Goal: Information Seeking & Learning: Learn about a topic

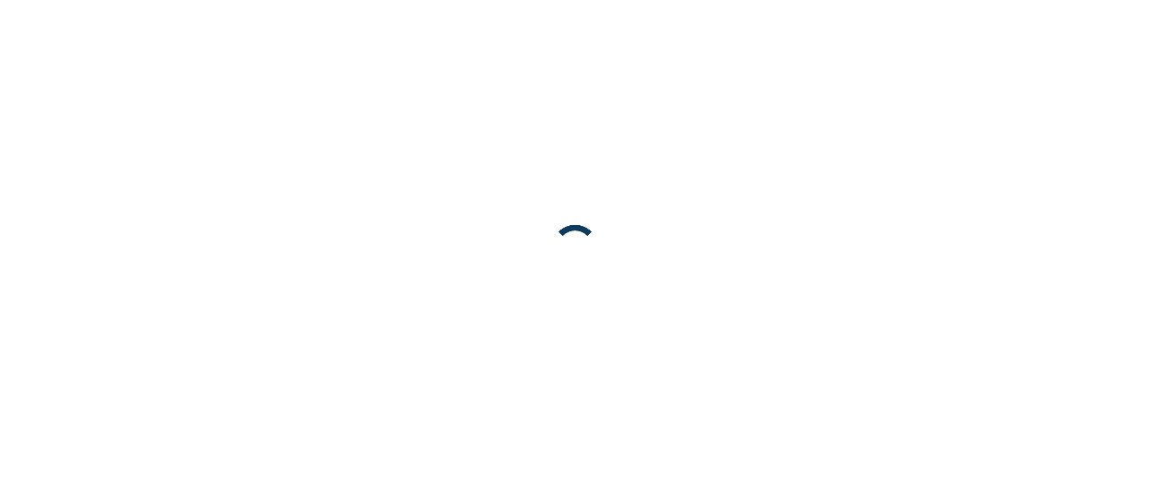
click at [94, 151] on body at bounding box center [575, 248] width 1151 height 496
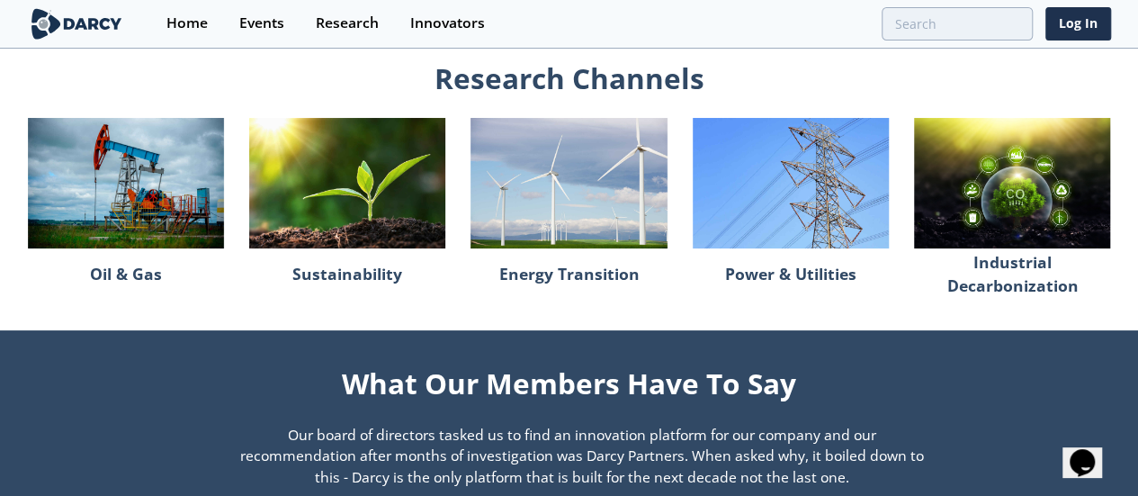
scroll to position [1439, 0]
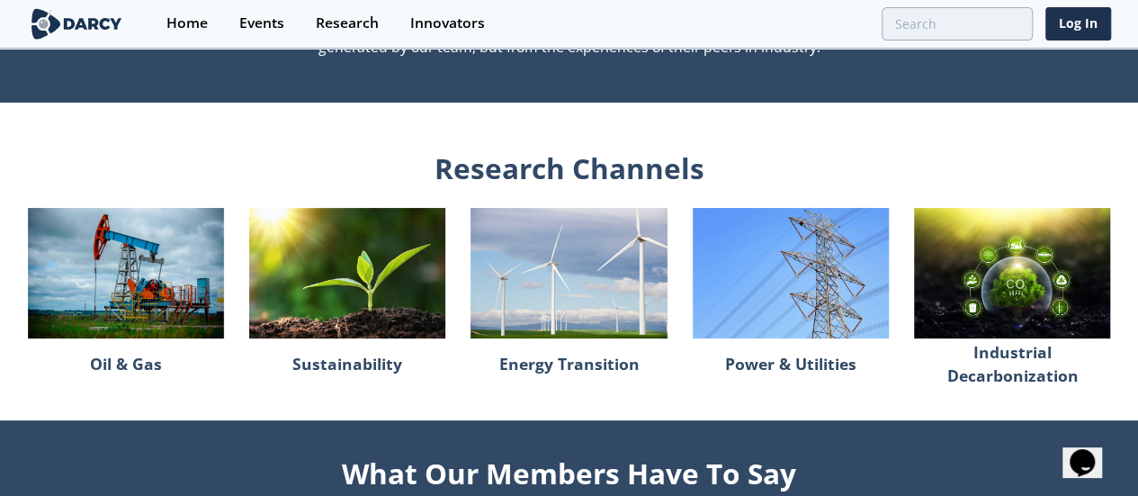
click at [549, 280] on img at bounding box center [568, 273] width 196 height 131
click at [338, 272] on img at bounding box center [347, 273] width 196 height 131
click at [856, 255] on img at bounding box center [791, 273] width 196 height 131
click at [1050, 273] on img at bounding box center [1012, 273] width 196 height 131
click at [1030, 378] on p "Industrial Decarbonization" at bounding box center [1012, 363] width 196 height 38
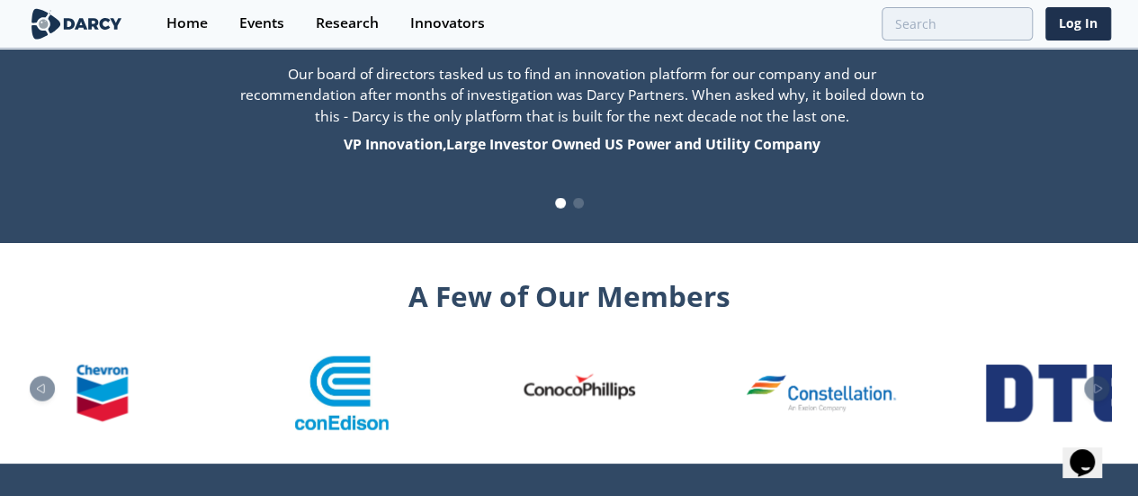
scroll to position [1979, 0]
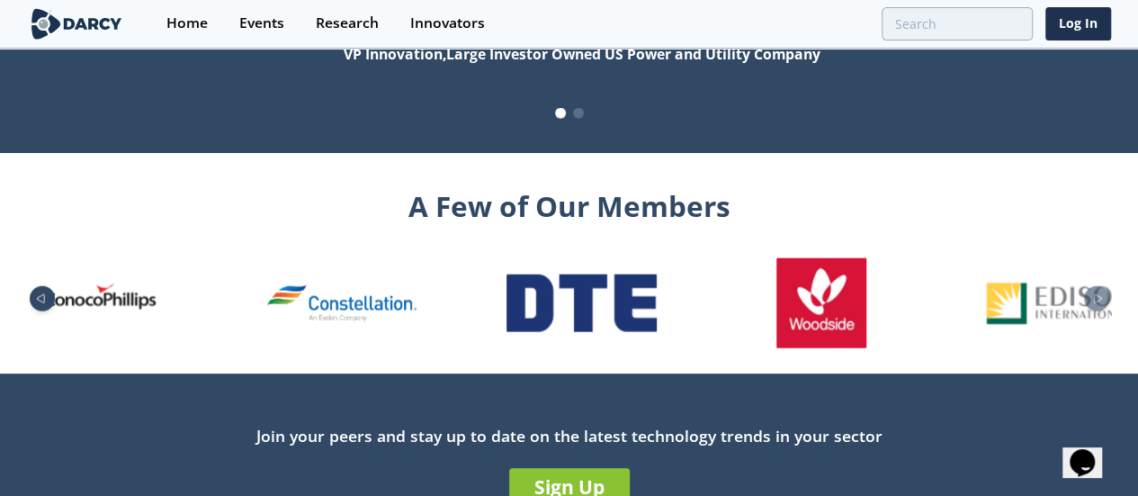
click at [30, 304] on div "Previous slide" at bounding box center [42, 298] width 25 height 25
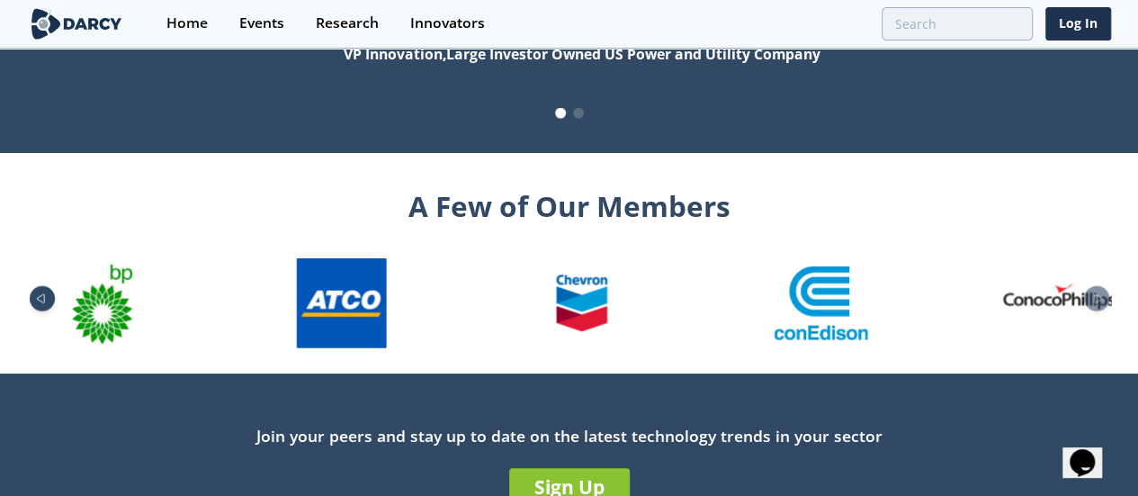
click at [30, 304] on div "Previous slide" at bounding box center [42, 298] width 25 height 25
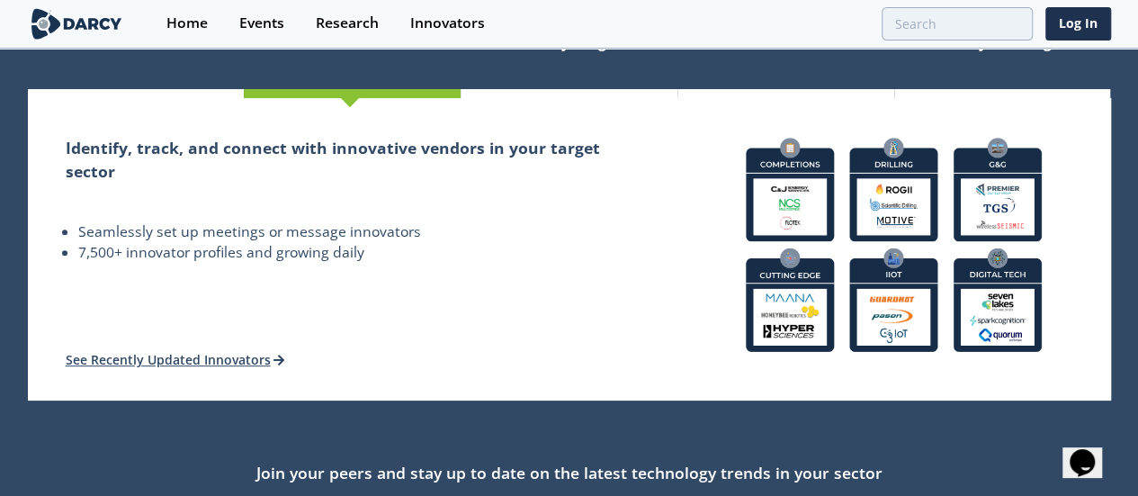
scroll to position [0, 0]
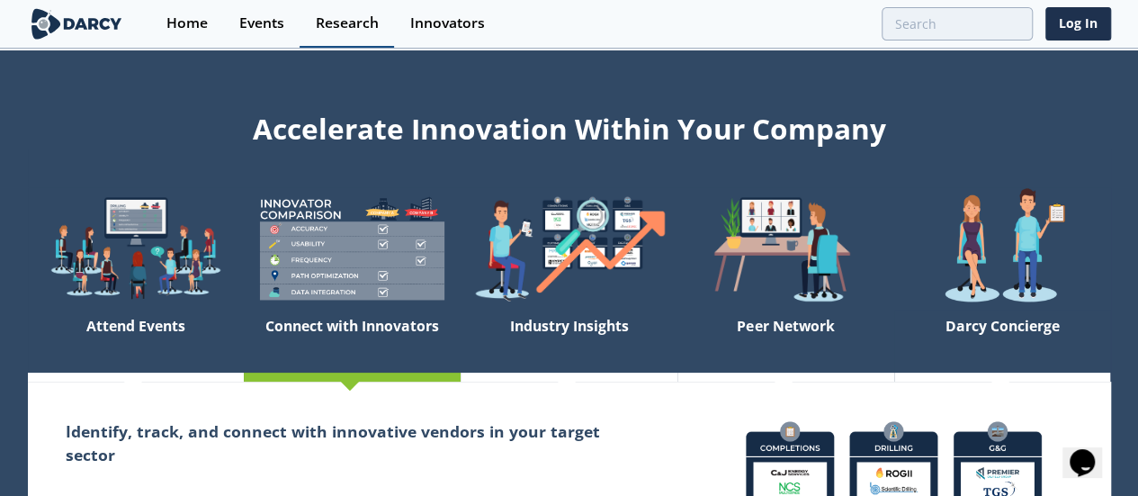
click at [325, 10] on link "Research" at bounding box center [346, 24] width 94 height 48
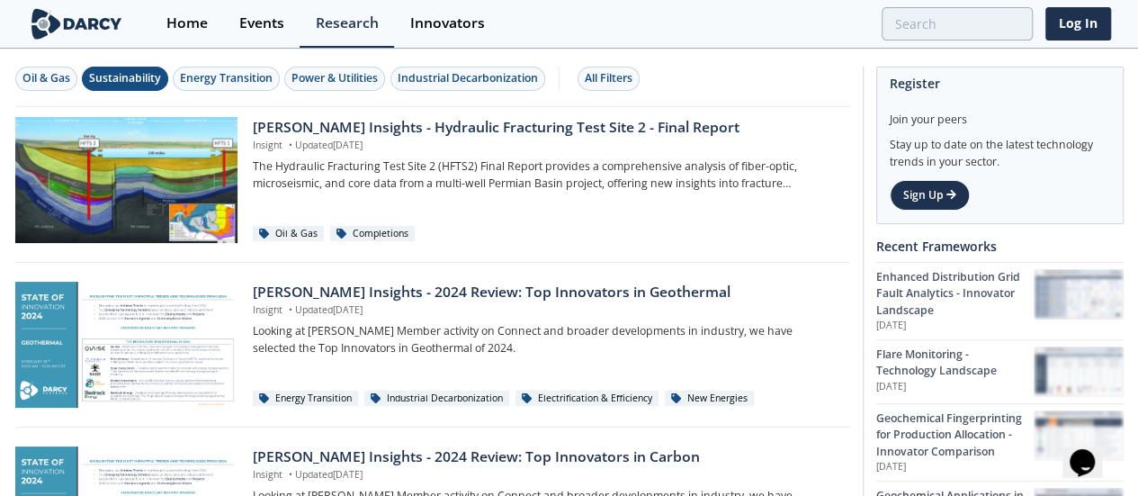
click at [128, 80] on div "Sustainability" at bounding box center [125, 78] width 72 height 16
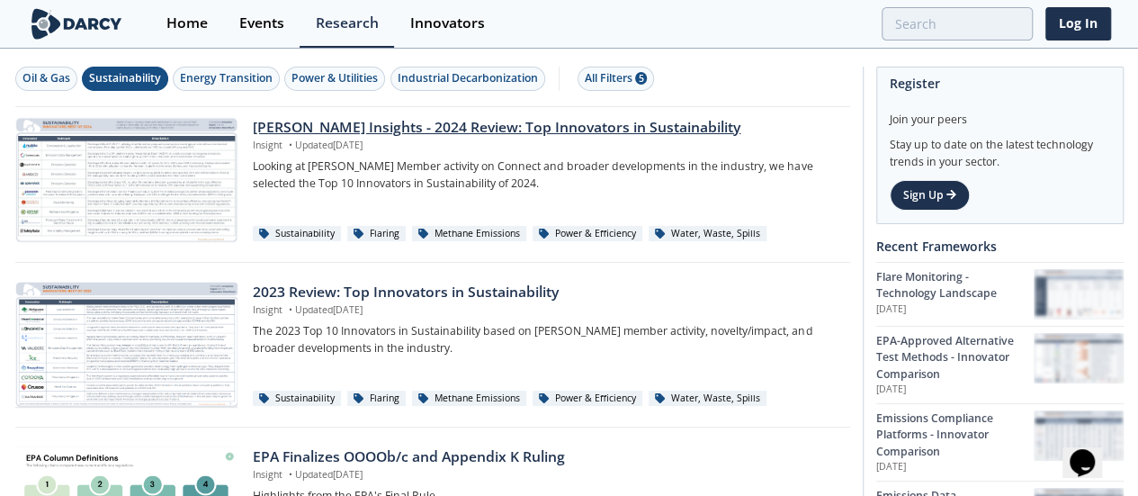
click at [500, 127] on div "[PERSON_NAME] Insights - 2024 Review: Top Innovators in Sustainability" at bounding box center [545, 128] width 584 height 22
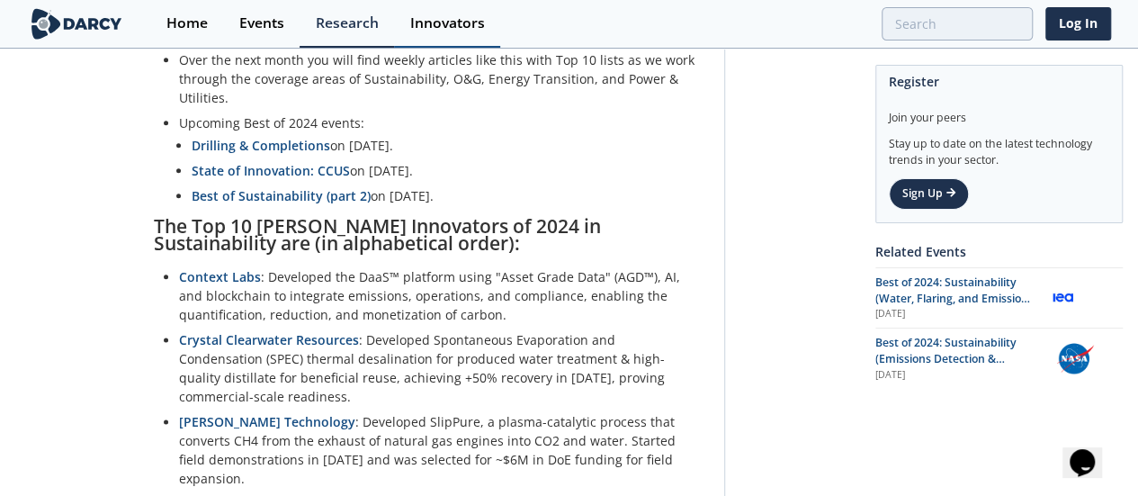
scroll to position [876, 0]
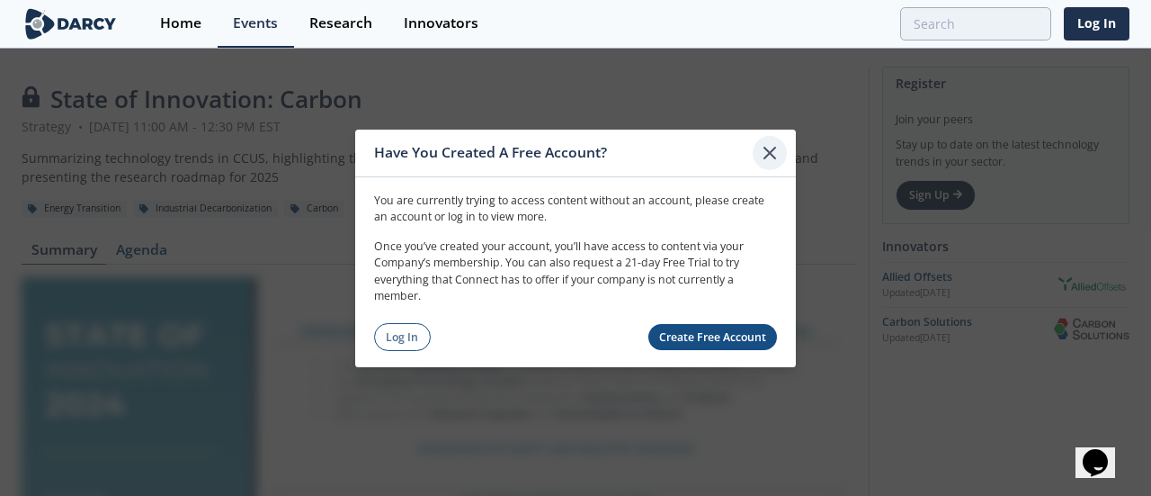
click at [768, 156] on icon at bounding box center [769, 152] width 11 height 11
